Goal: Task Accomplishment & Management: Use online tool/utility

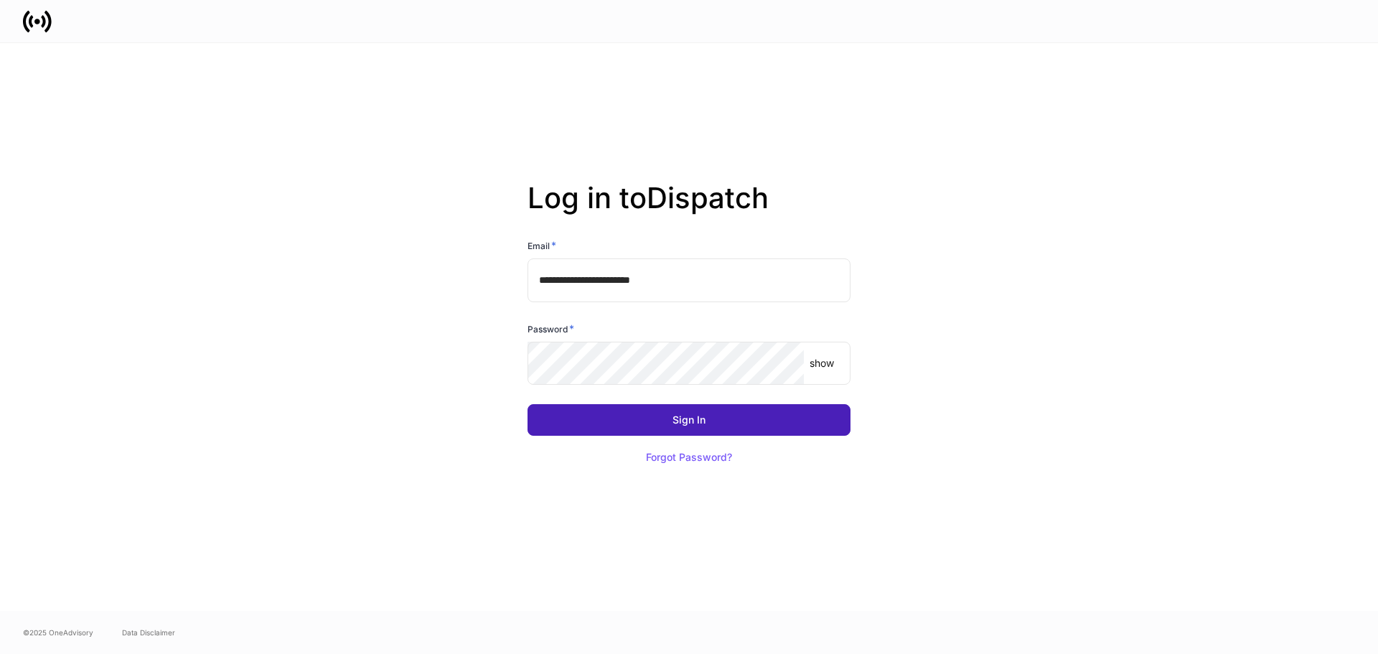
click at [659, 423] on button "Sign In" at bounding box center [688, 420] width 323 height 32
click at [740, 416] on button "Sign In" at bounding box center [688, 420] width 323 height 32
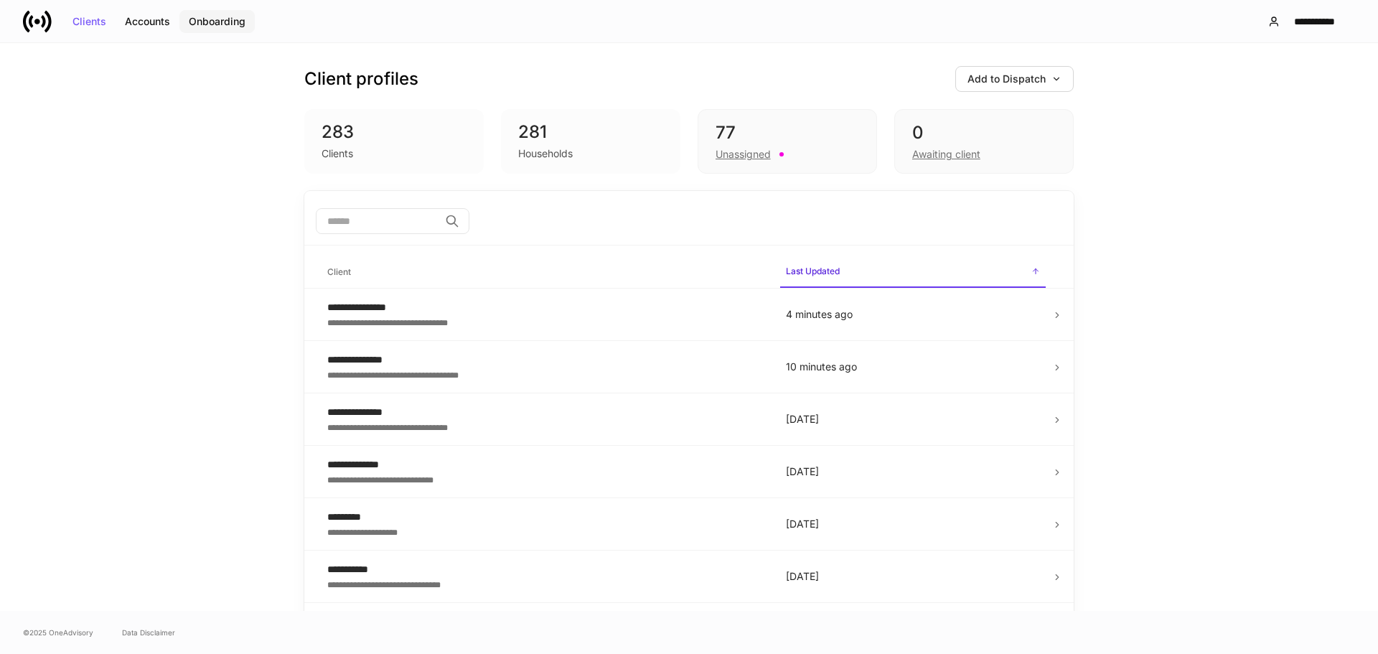
click at [199, 22] on div "Onboarding" at bounding box center [217, 22] width 57 height 10
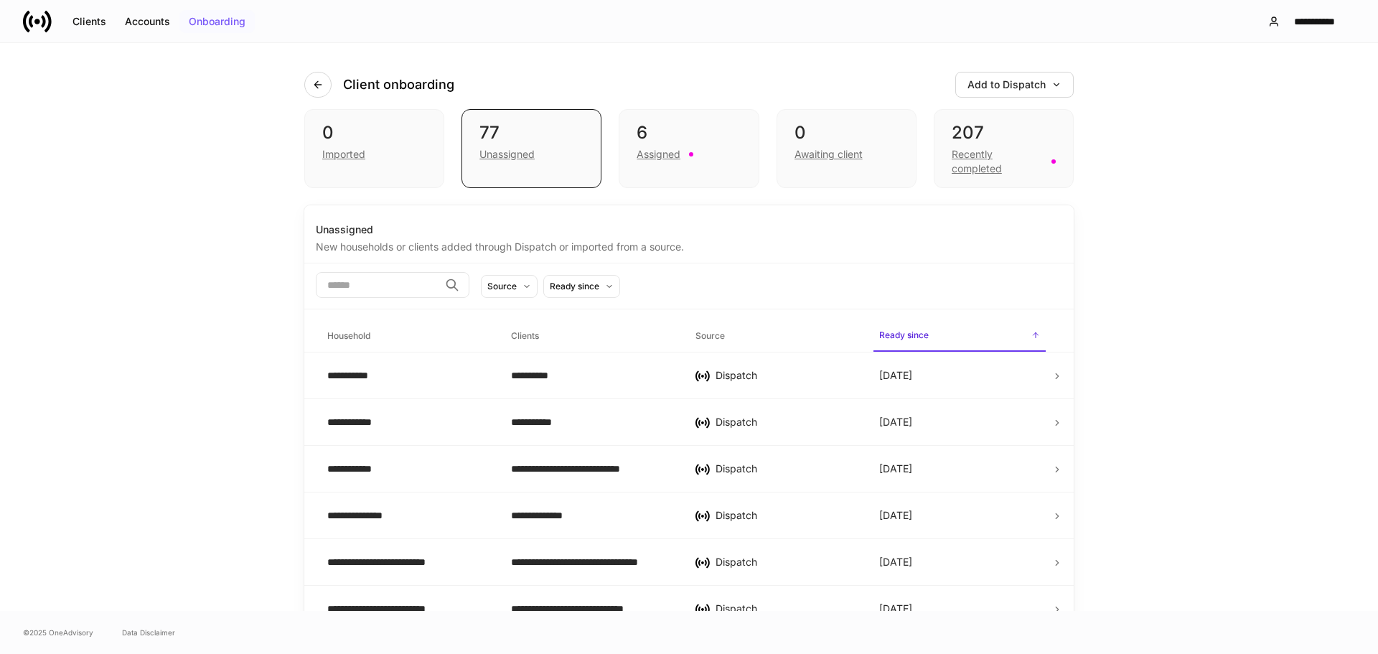
click at [212, 20] on div "Onboarding" at bounding box center [217, 22] width 57 height 10
click at [959, 159] on div "Recently completed" at bounding box center [996, 161] width 91 height 29
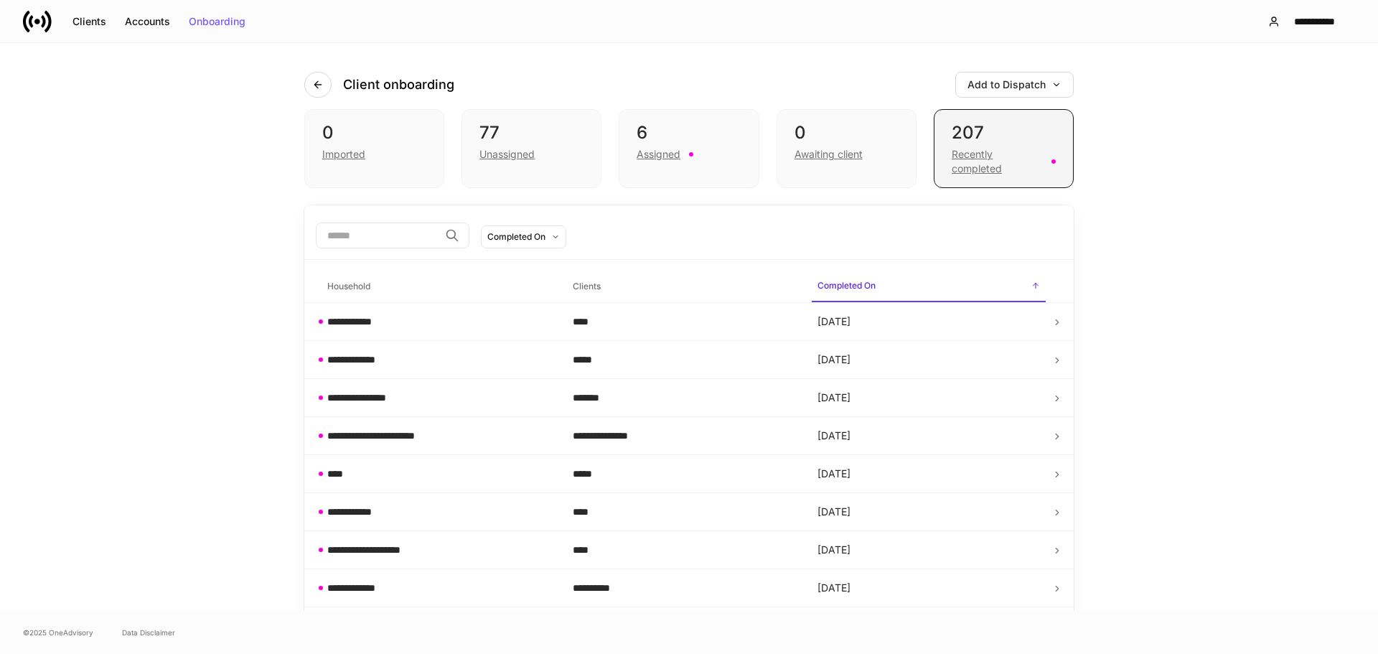
click at [973, 164] on div "Recently completed" at bounding box center [996, 161] width 91 height 29
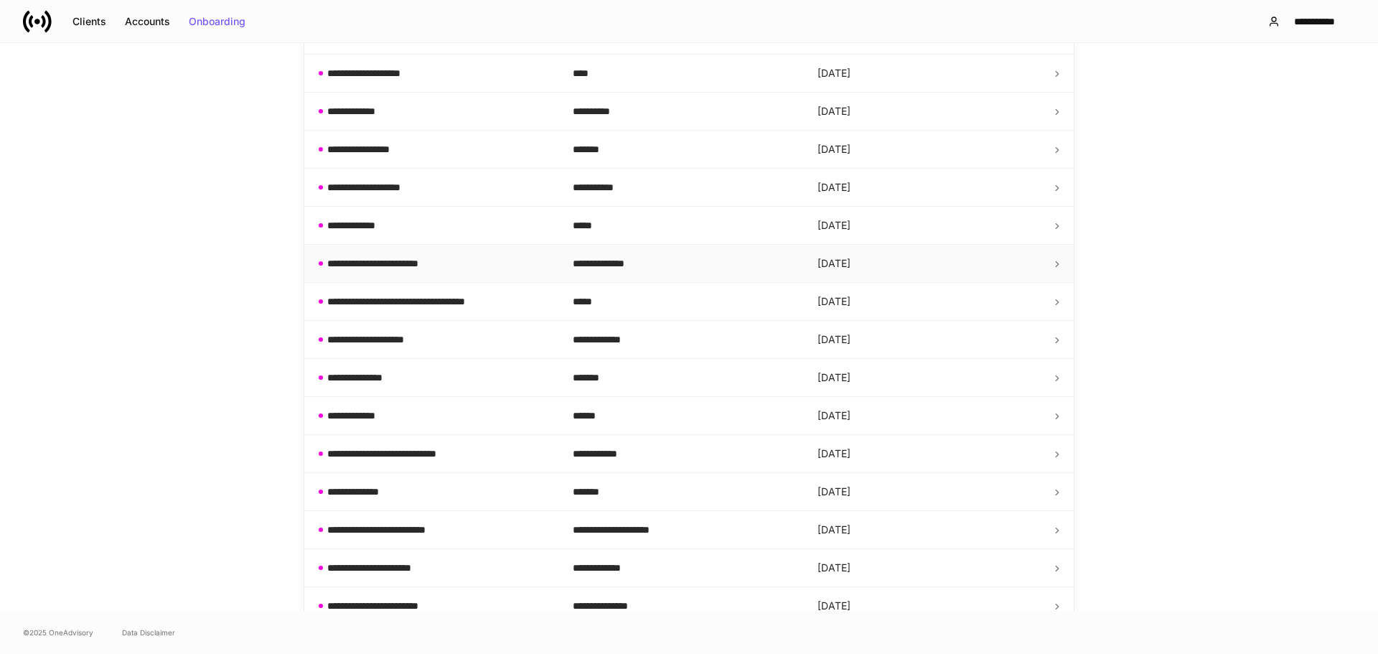
scroll to position [502, 0]
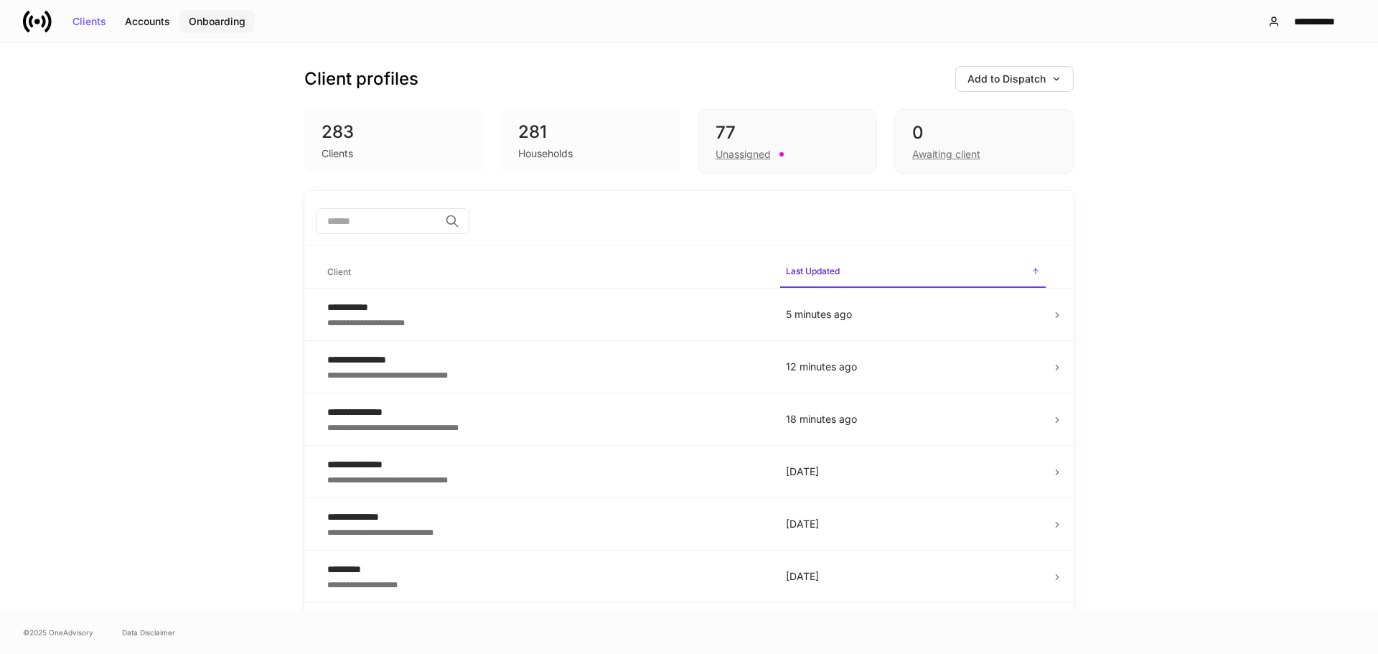
click at [222, 25] on div "Onboarding" at bounding box center [217, 22] width 57 height 10
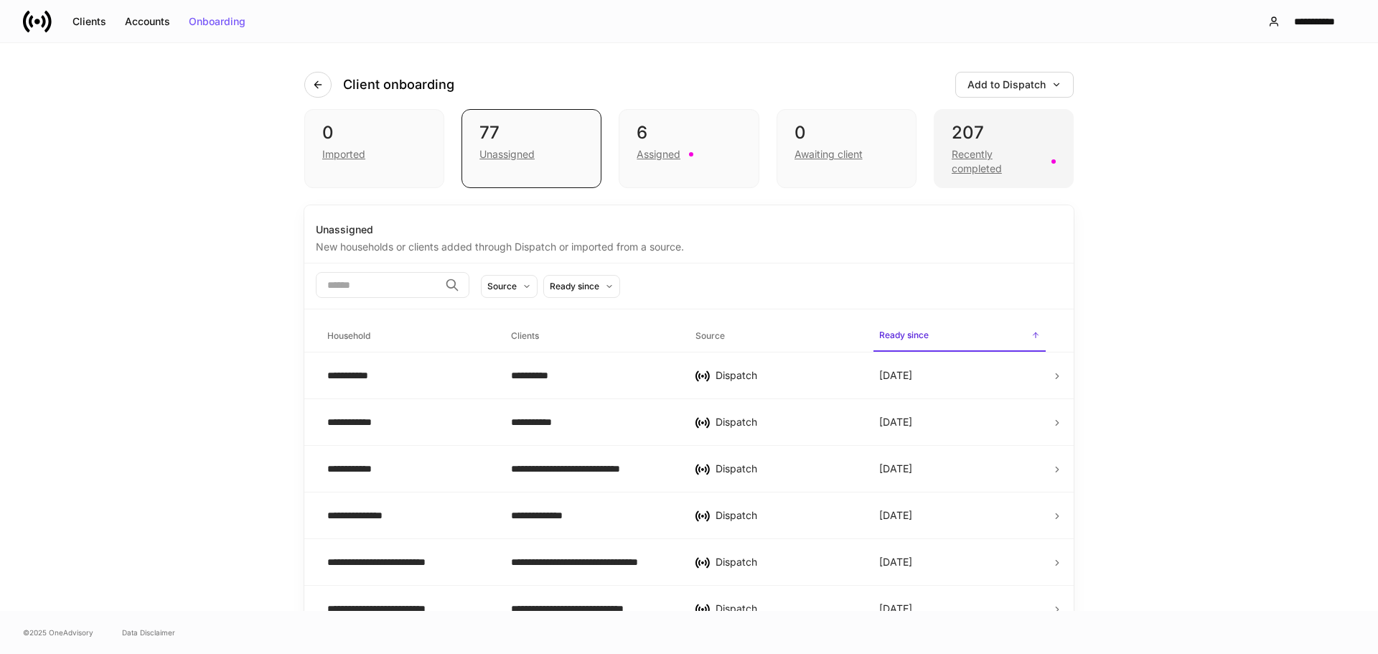
click at [971, 154] on div "Recently completed" at bounding box center [996, 161] width 91 height 29
